Goal: Navigation & Orientation: Understand site structure

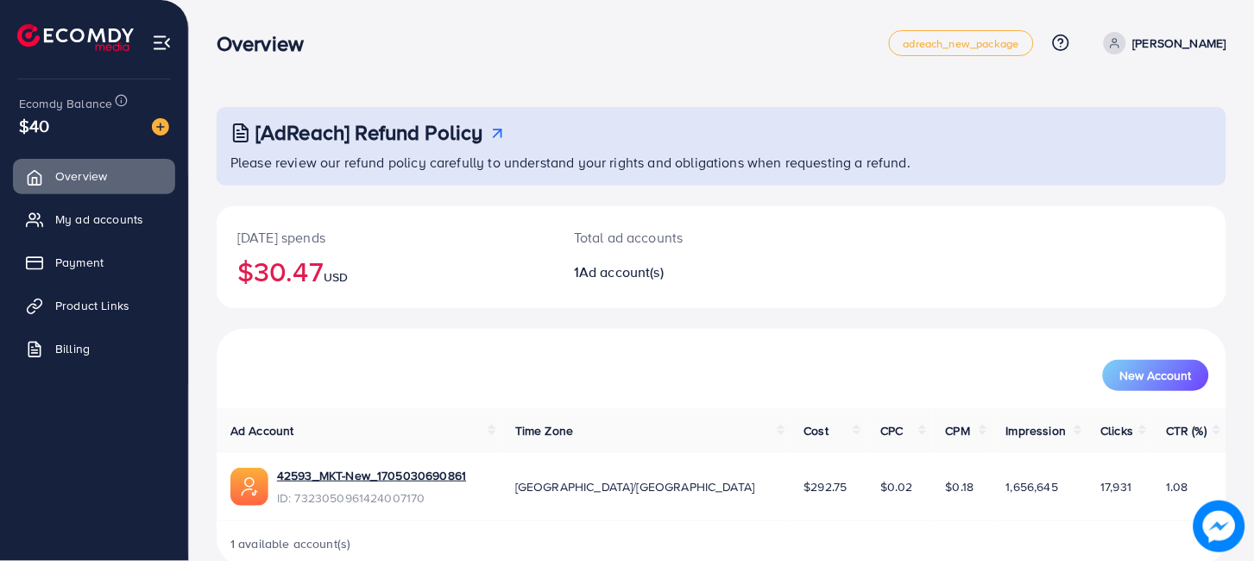
click at [535, 70] on nav "Overview adreach_new_package Help Center Contact Support Plans and Pricing Term…" at bounding box center [722, 42] width 1010 height 61
